Goal: Information Seeking & Learning: Learn about a topic

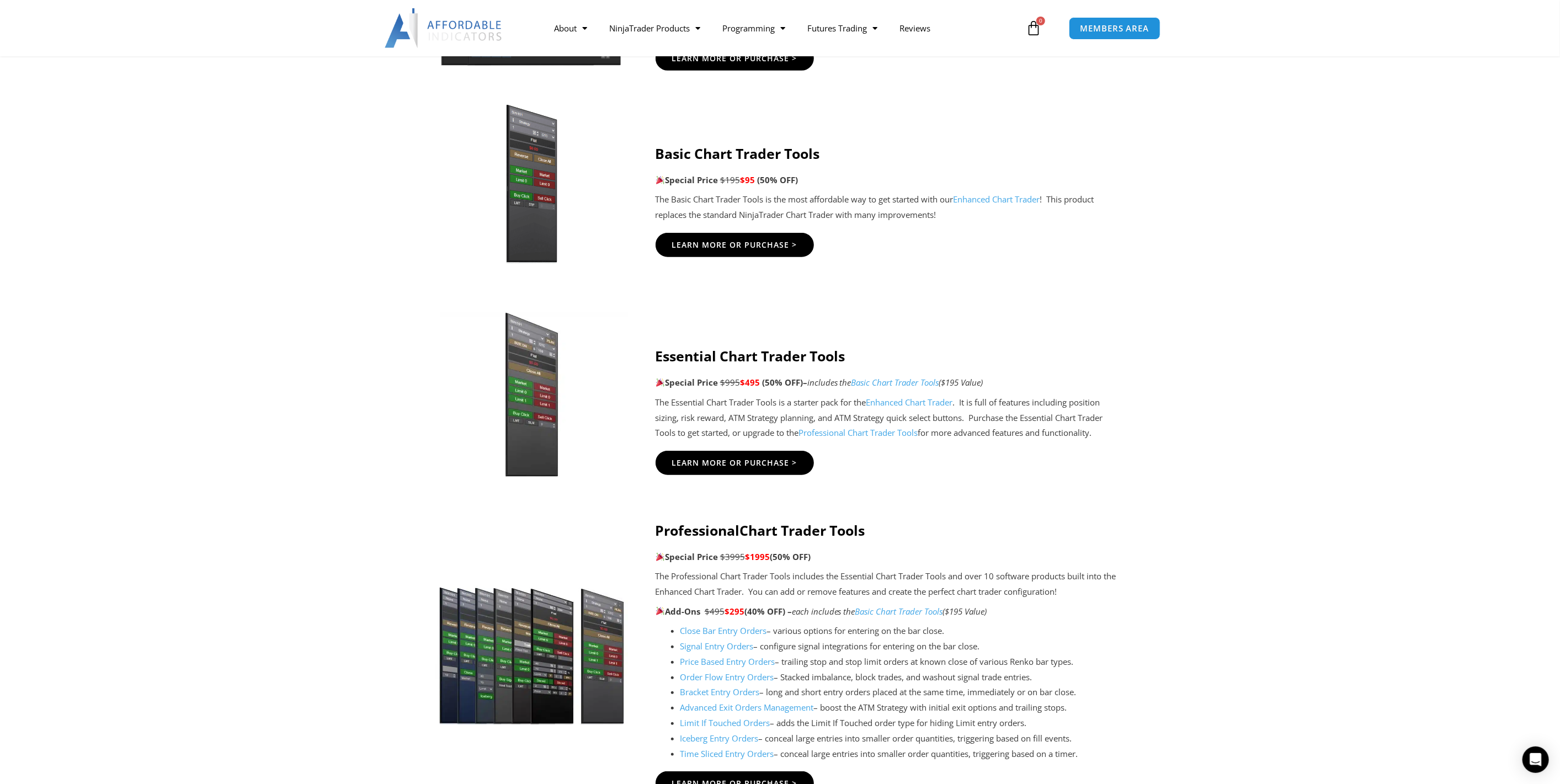
scroll to position [715, 0]
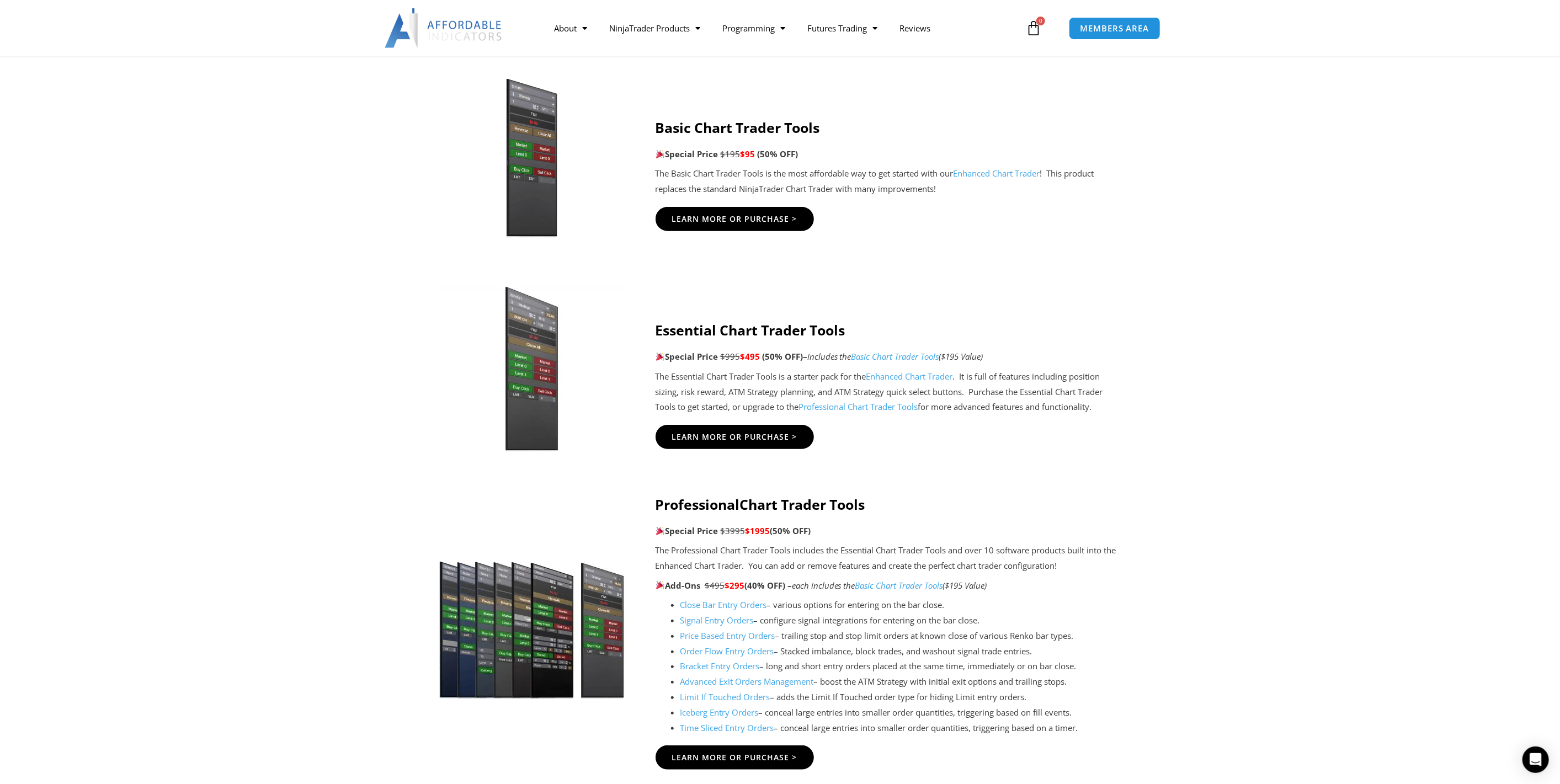
click at [833, 407] on link "Professional Chart Trader Tools" at bounding box center [859, 406] width 119 height 11
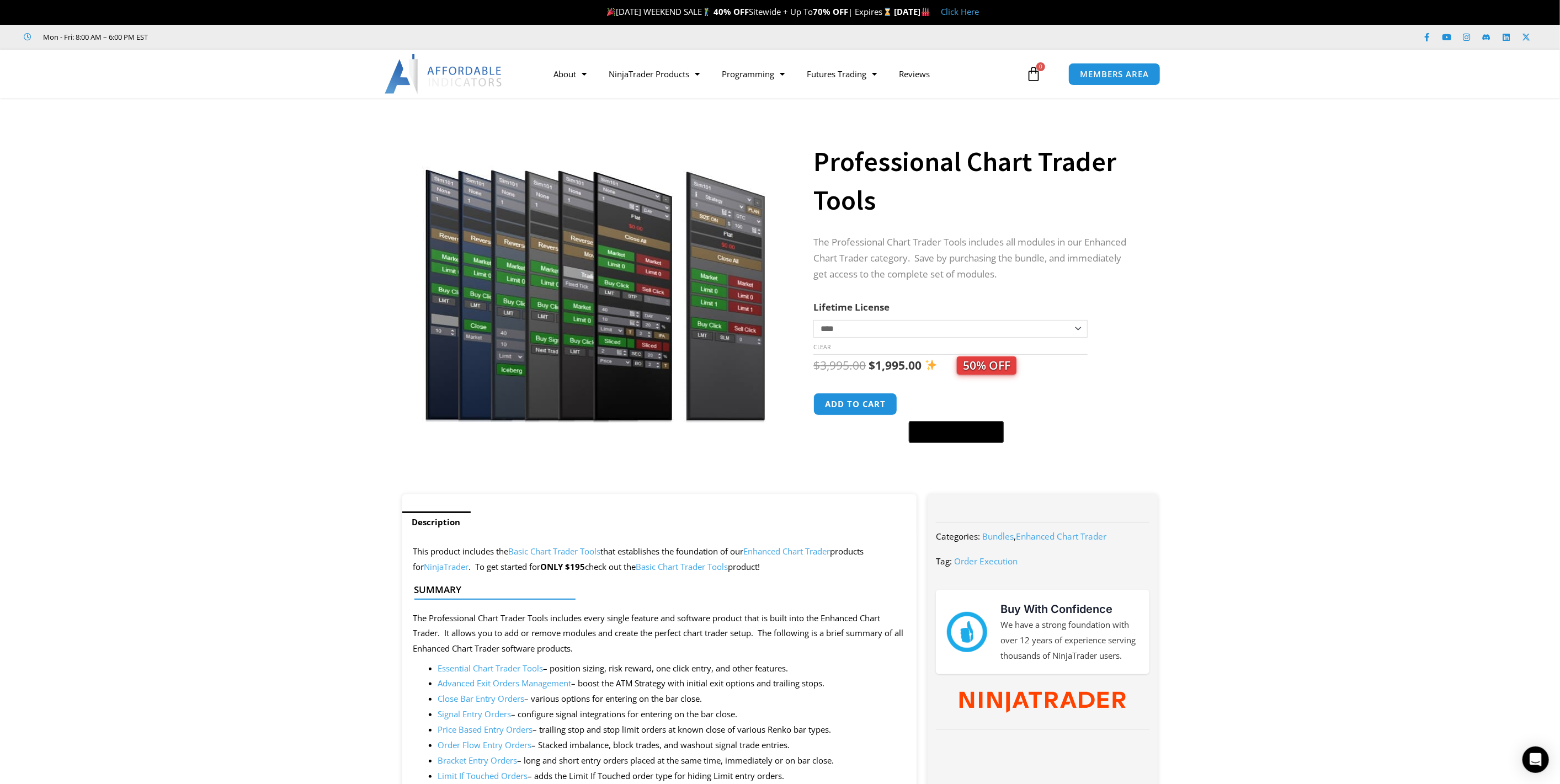
click at [674, 563] on link "Basic Chart Trader Tools" at bounding box center [683, 566] width 92 height 11
